Goal: Find specific page/section: Find specific page/section

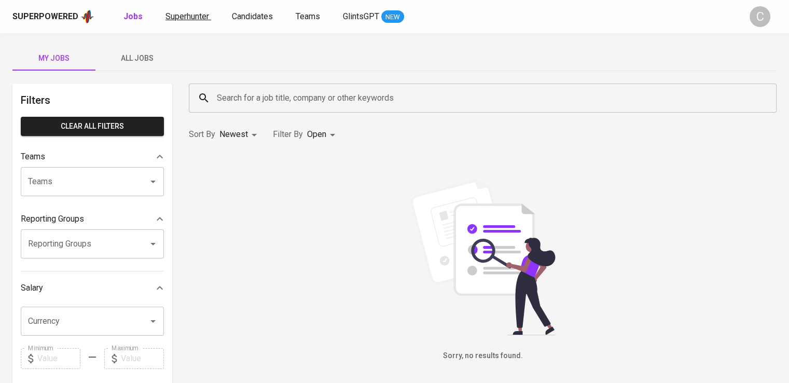
click at [176, 15] on span "Superhunter" at bounding box center [187, 16] width 44 height 10
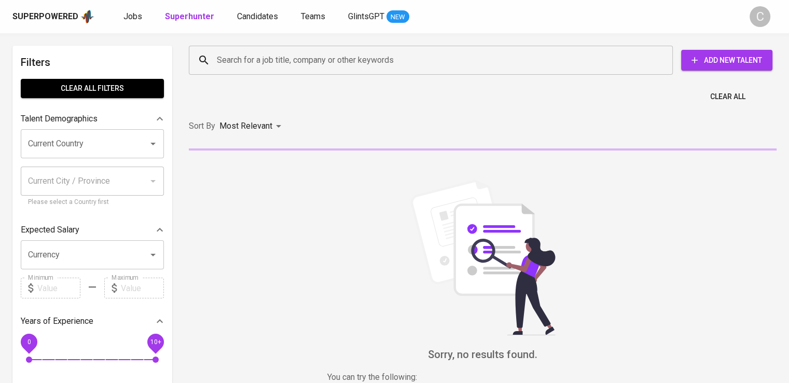
click at [311, 65] on input "Search for a job title, company or other keywords" at bounding box center [433, 60] width 438 height 20
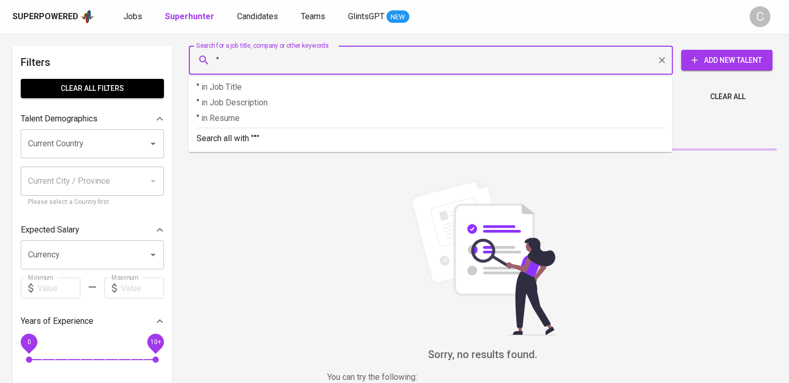
paste input "Waringin Megah Makmur"
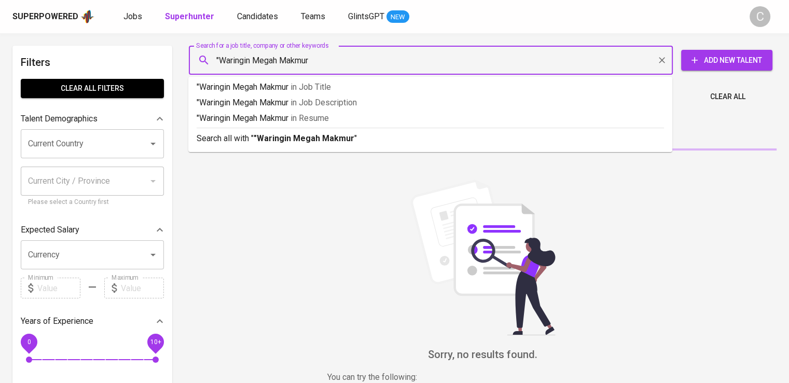
type input ""Waringin Megah Makmur""
click at [311, 65] on input ""Waringin Megah Makmur"" at bounding box center [433, 60] width 438 height 20
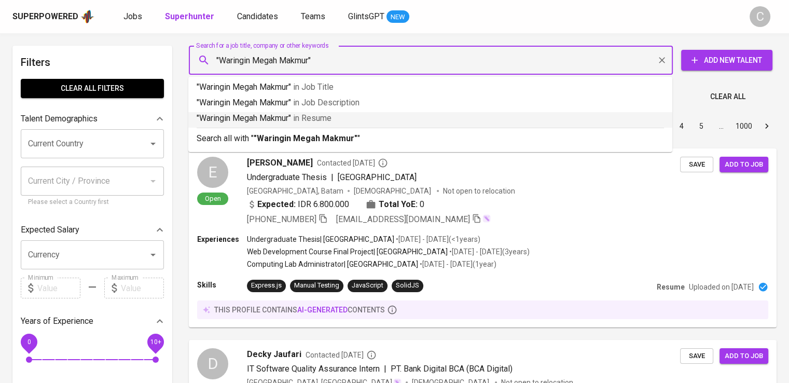
click at [326, 117] on span "in [GEOGRAPHIC_DATA]" at bounding box center [312, 118] width 38 height 10
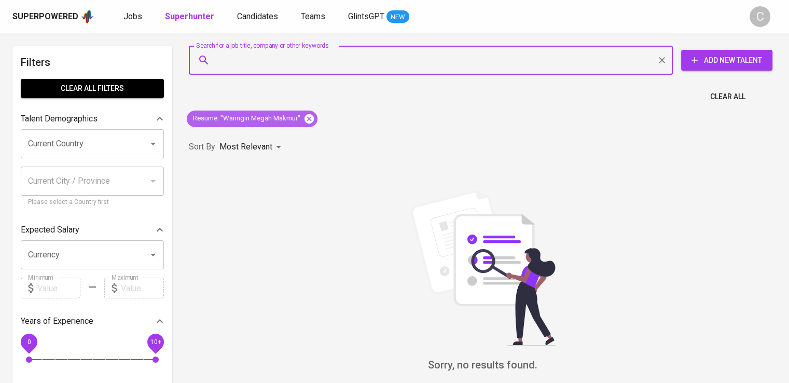
click at [308, 116] on icon at bounding box center [308, 118] width 9 height 9
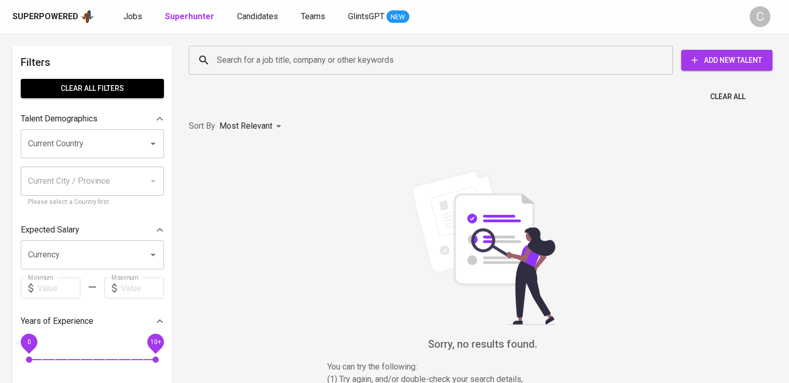
click at [284, 51] on input "Search for a job title, company or other keywords" at bounding box center [433, 60] width 438 height 20
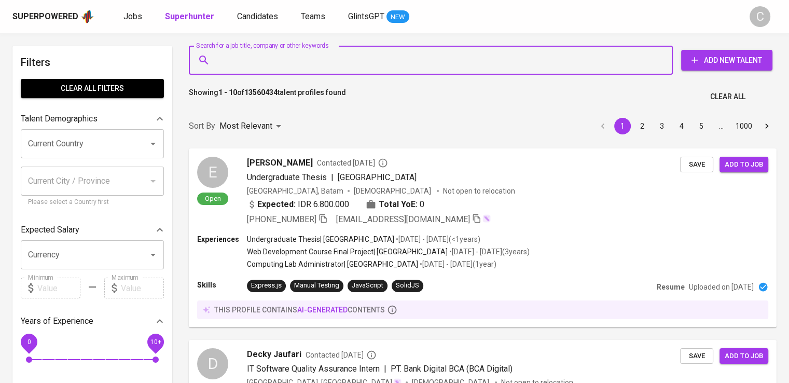
click at [294, 64] on input "Search for a job title, company or other keywords" at bounding box center [433, 60] width 438 height 20
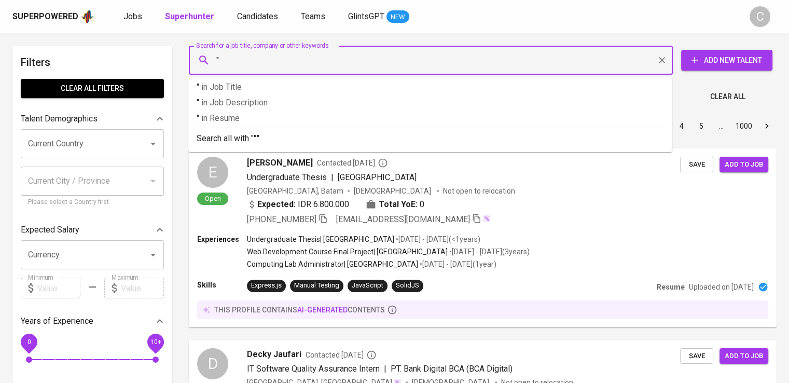
paste input "Yayasan Dharma Etika Madani"
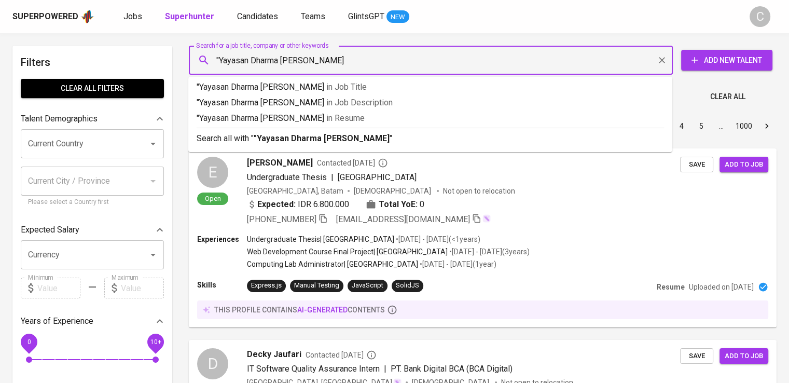
type input ""Yayasan Dharma Etika Madani""
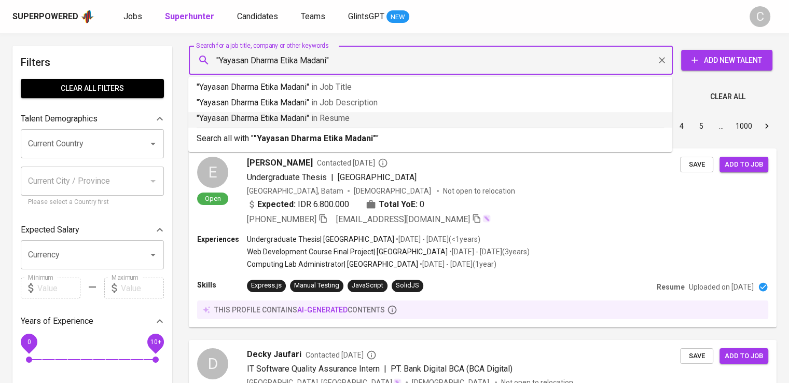
click at [312, 117] on p ""Yayasan Dharma Etika Madani" in Resume" at bounding box center [430, 118] width 467 height 12
